Goal: Task Accomplishment & Management: Use online tool/utility

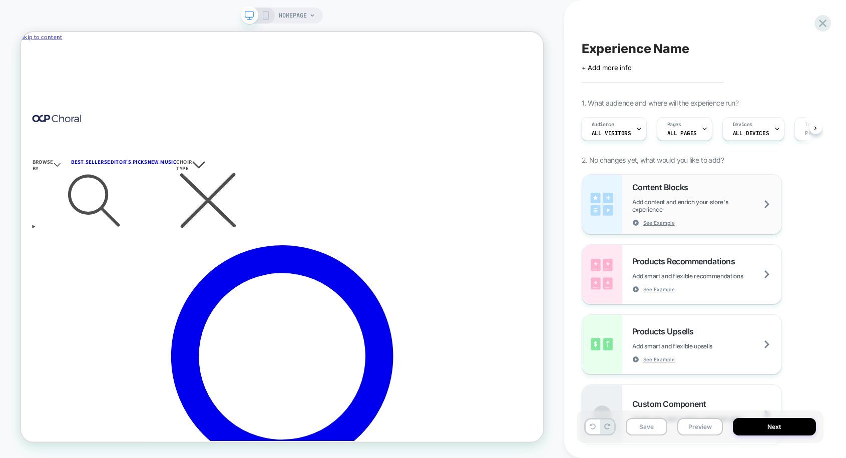
click at [674, 202] on span "Add content and enrich your store's experience" at bounding box center [706, 205] width 149 height 15
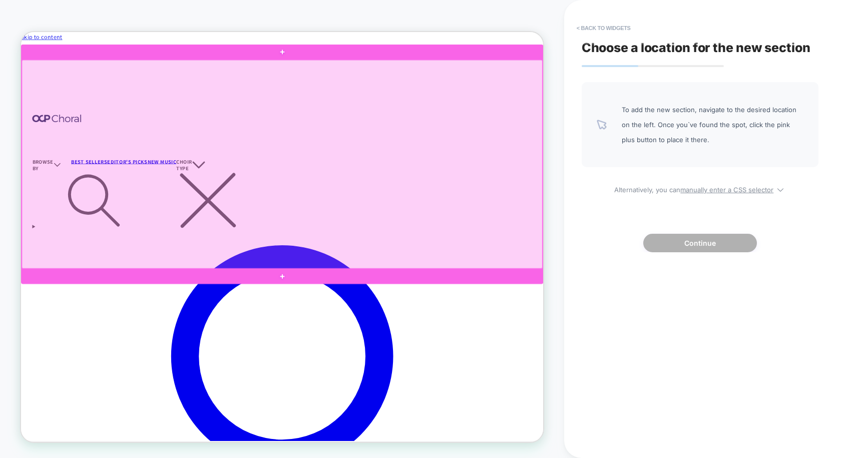
click at [603, 337] on div at bounding box center [369, 208] width 694 height 278
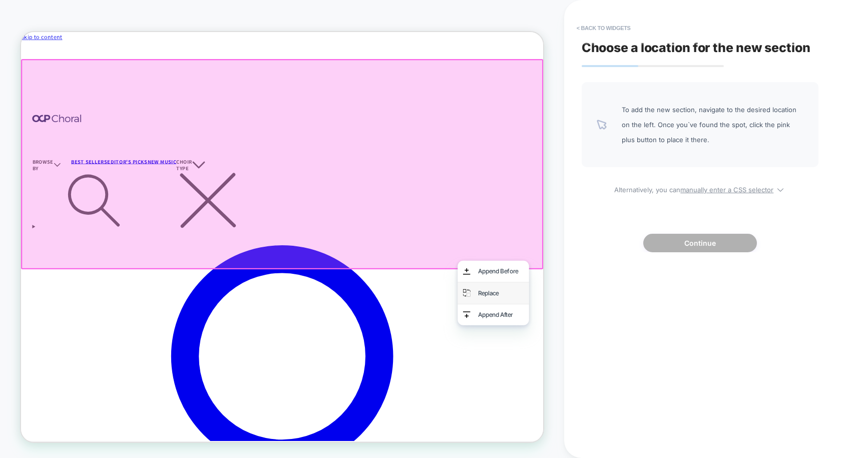
click at [665, 383] on div "Replace" at bounding box center [660, 380] width 61 height 15
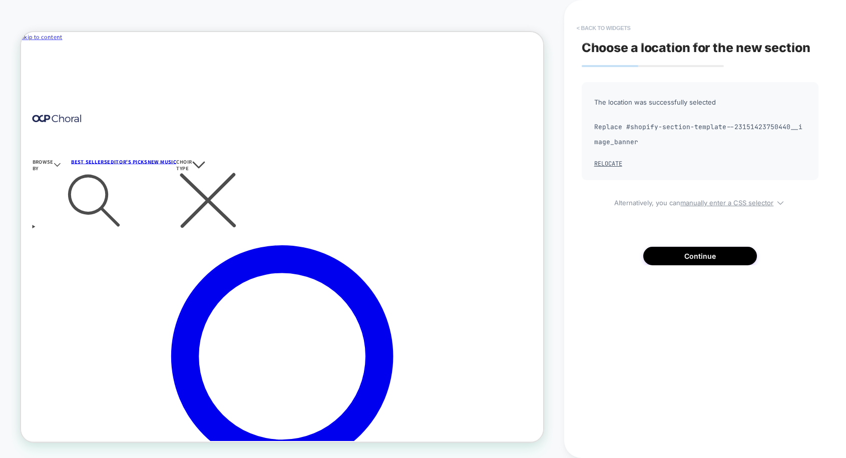
click at [591, 25] on button "< Back to widgets" at bounding box center [604, 28] width 64 height 16
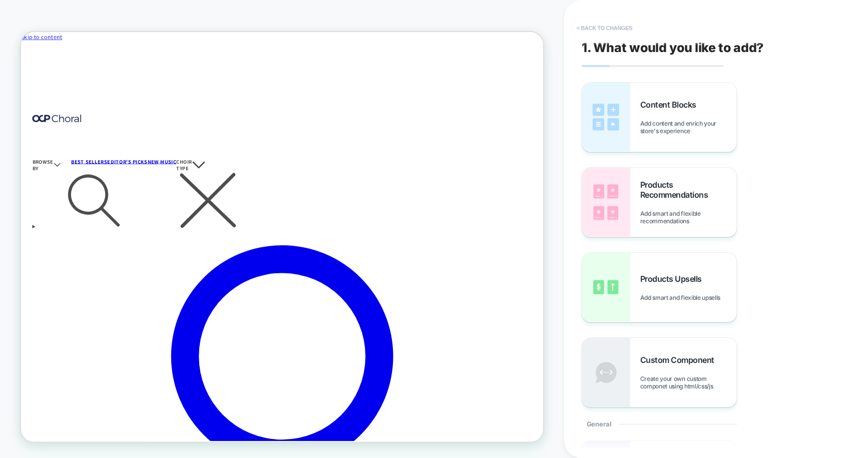
click at [588, 27] on button "< Back to changes" at bounding box center [605, 28] width 66 height 16
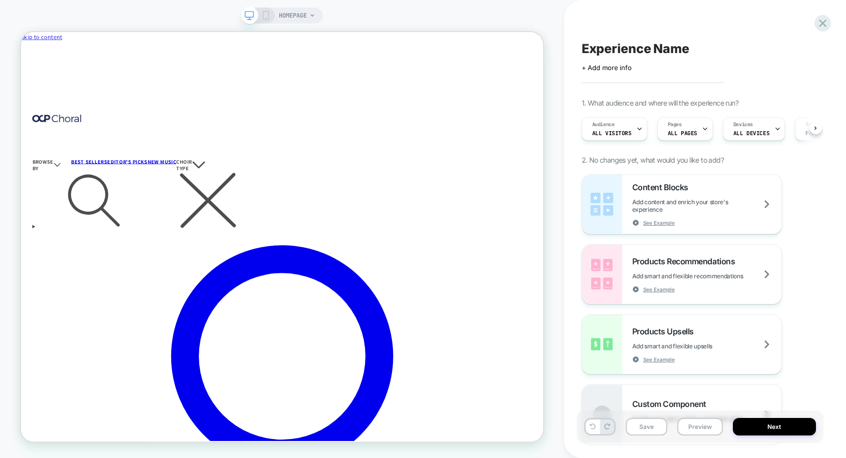
scroll to position [0, 1]
click at [822, 18] on icon at bounding box center [823, 24] width 14 height 14
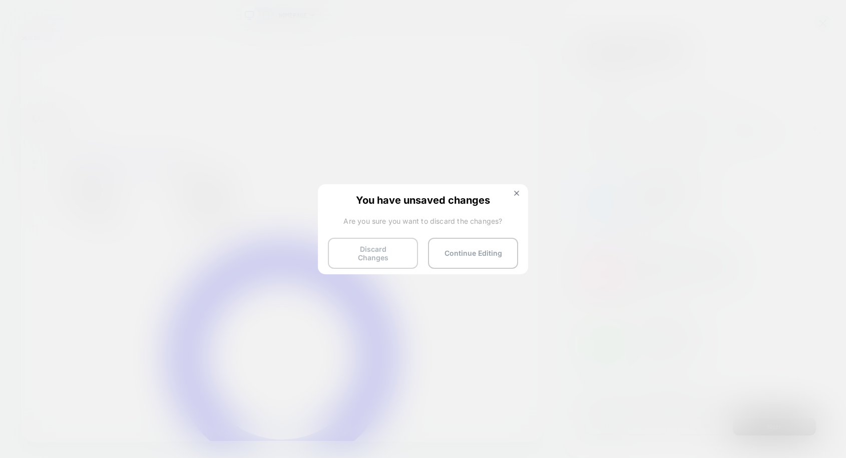
click at [383, 250] on button "Discard Changes" at bounding box center [373, 253] width 90 height 31
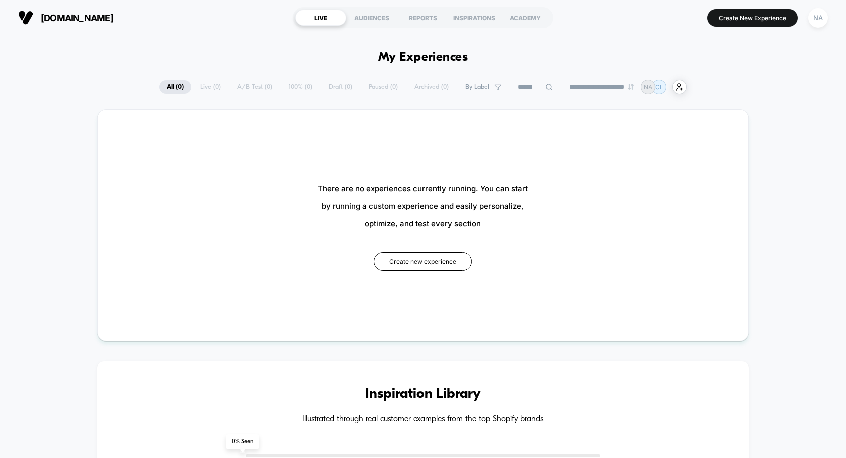
click at [247, 86] on div "**********" at bounding box center [423, 87] width 528 height 15
click at [413, 263] on button "Create new experience" at bounding box center [423, 261] width 98 height 19
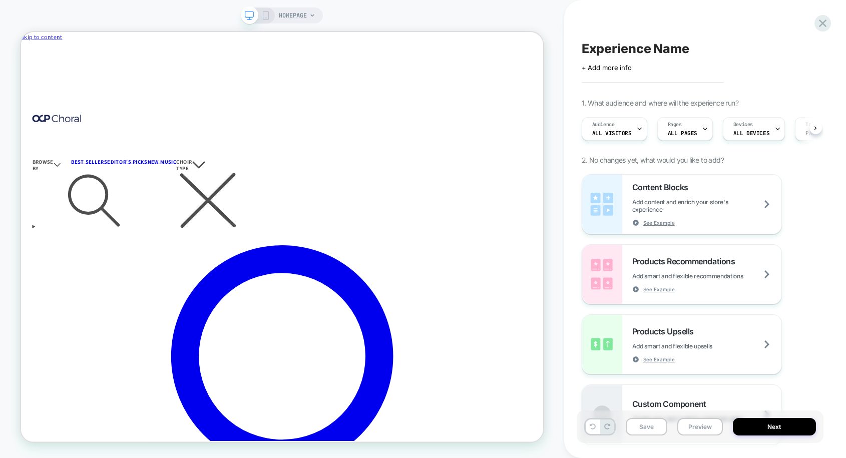
scroll to position [0, 1]
click at [631, 134] on div "Audience All Visitors" at bounding box center [612, 129] width 60 height 23
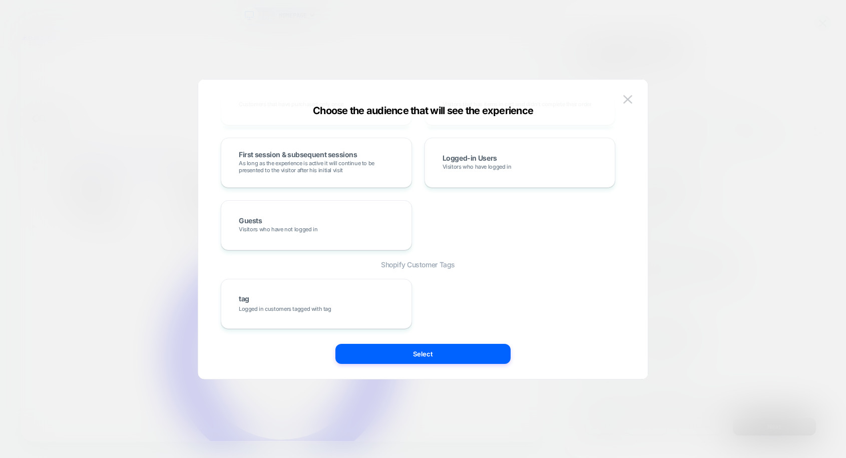
scroll to position [0, 0]
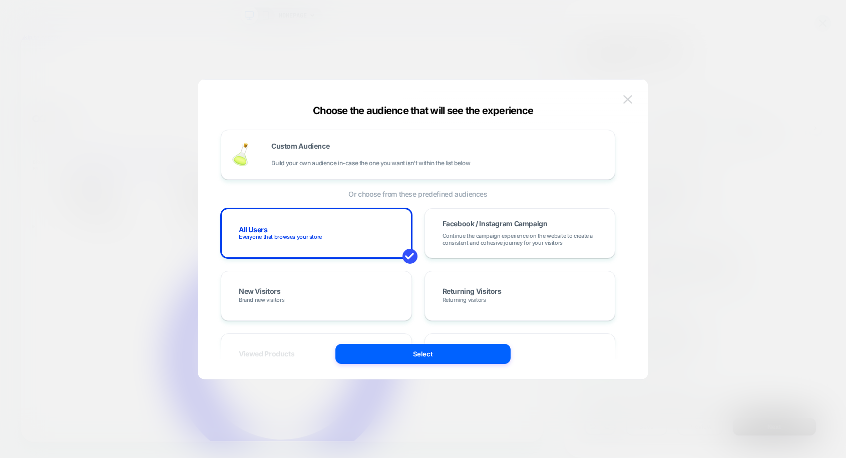
click at [631, 100] on img at bounding box center [627, 99] width 9 height 9
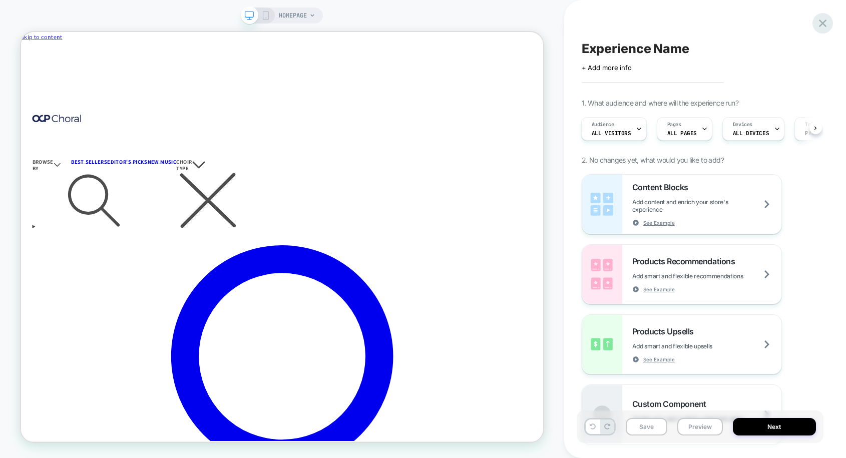
click at [824, 28] on icon at bounding box center [823, 24] width 14 height 14
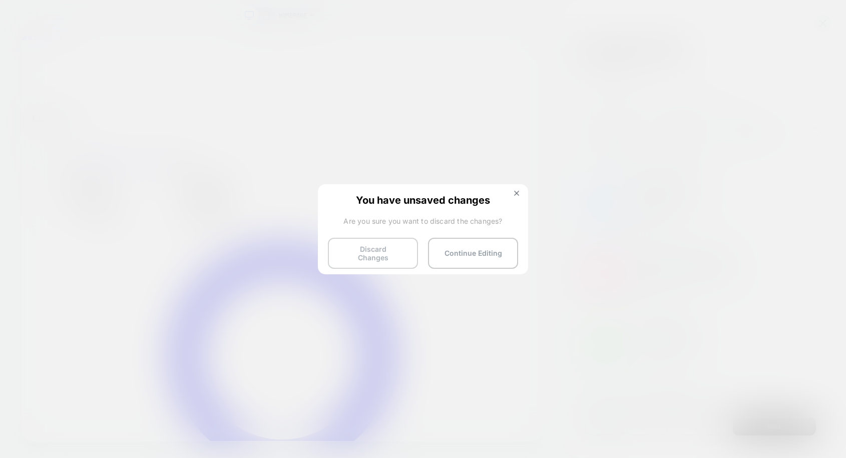
click at [390, 252] on button "Discard Changes" at bounding box center [373, 253] width 90 height 31
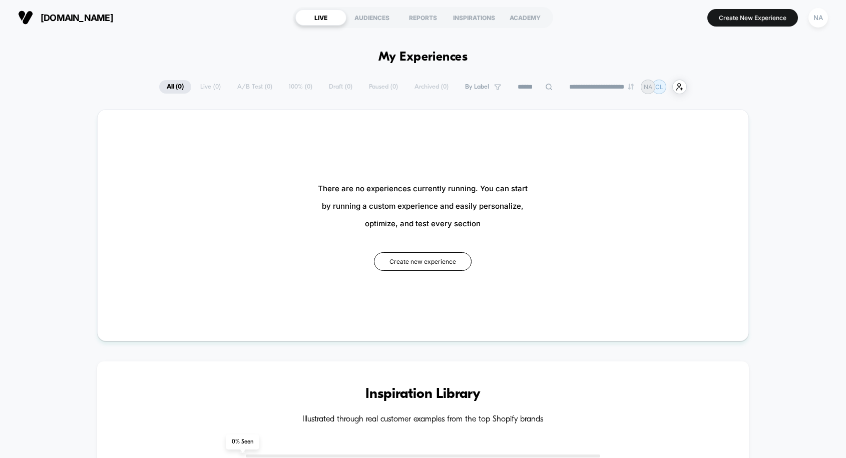
click at [407, 89] on div "**********" at bounding box center [423, 87] width 528 height 15
click at [378, 17] on div "AUDIENCES" at bounding box center [371, 18] width 51 height 16
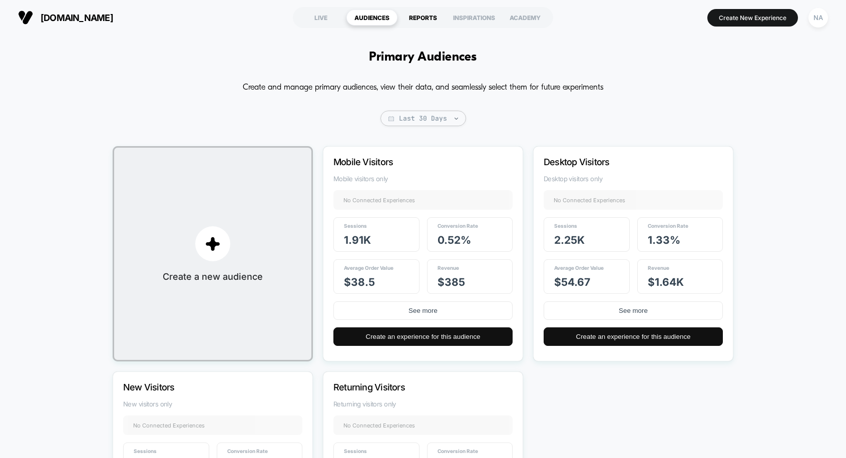
click at [423, 17] on div "REPORTS" at bounding box center [423, 18] width 51 height 16
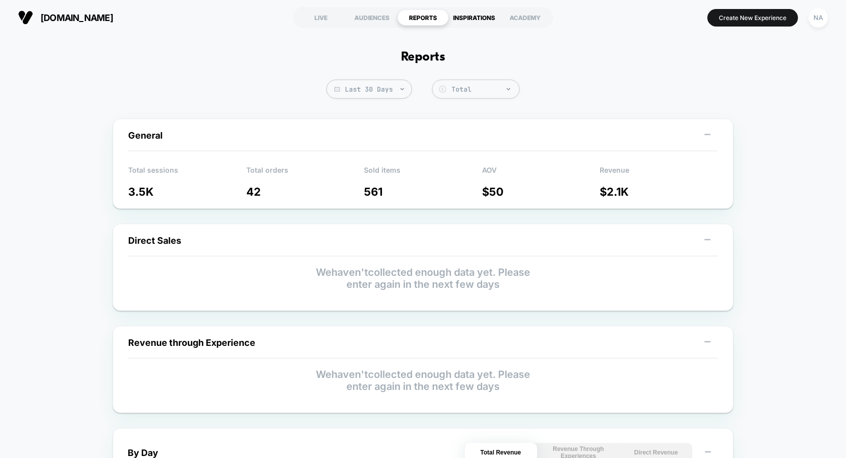
click at [479, 20] on div "INSPIRATIONS" at bounding box center [474, 18] width 51 height 16
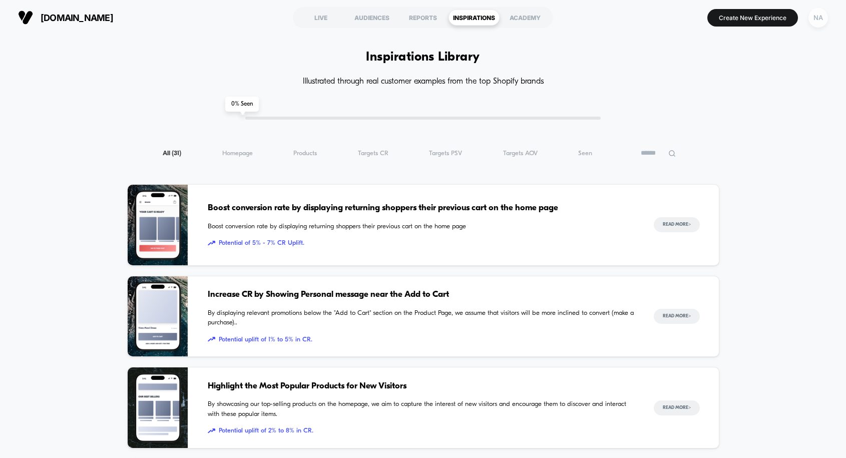
click at [822, 19] on div "NA" at bounding box center [819, 18] width 20 height 20
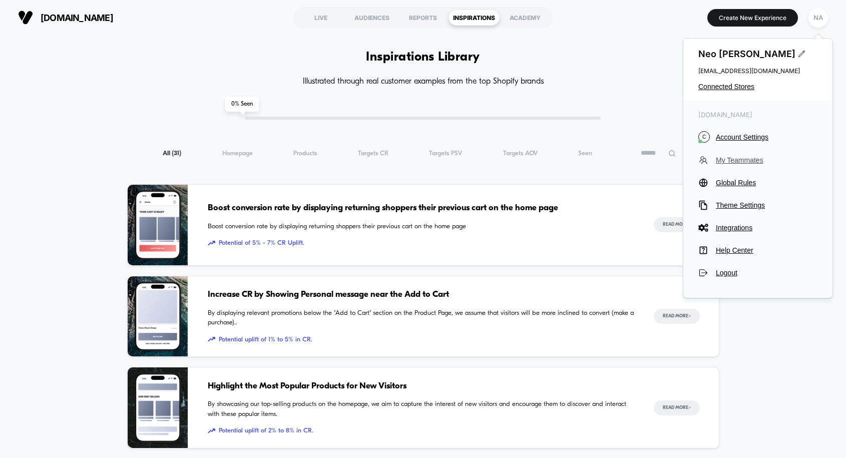
click at [728, 158] on span "My Teammates" at bounding box center [767, 160] width 102 height 8
